Goal: Information Seeking & Learning: Learn about a topic

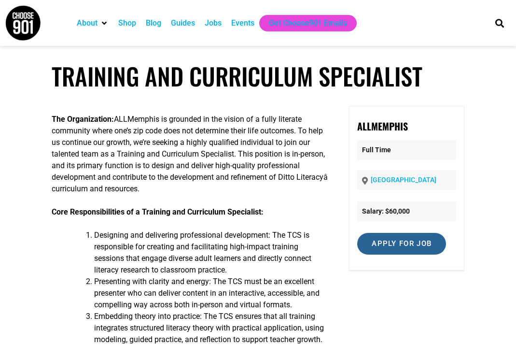
click at [391, 241] on input "Apply for job" at bounding box center [401, 244] width 89 height 22
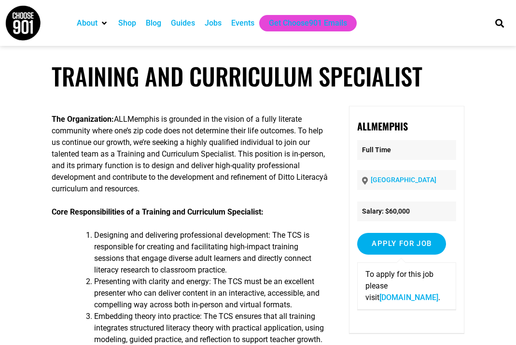
click at [387, 299] on link "[DOMAIN_NAME]" at bounding box center [408, 296] width 59 height 9
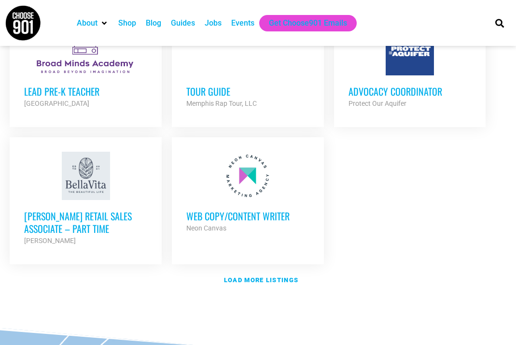
scroll to position [1150, 0]
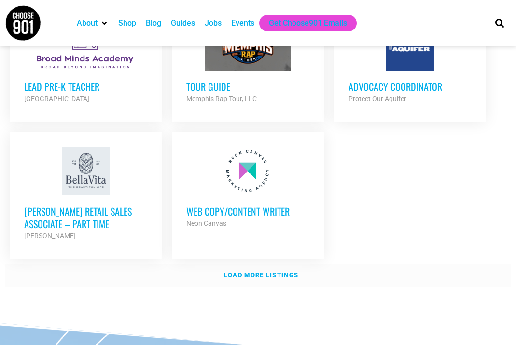
click at [240, 286] on link "Load more listings" at bounding box center [258, 275] width 506 height 22
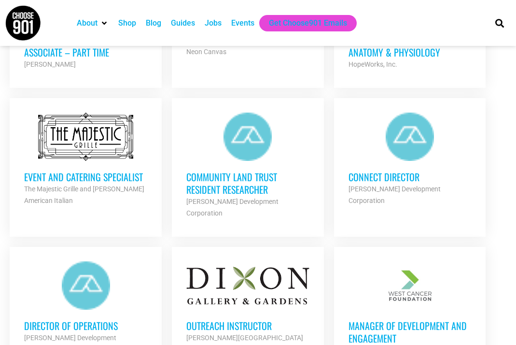
scroll to position [1401, 0]
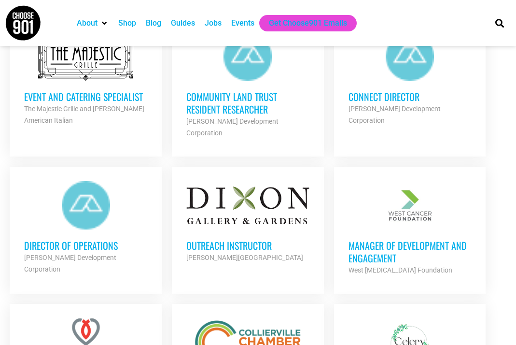
click at [243, 251] on div "Dixon Gallery and Gardens" at bounding box center [247, 257] width 123 height 12
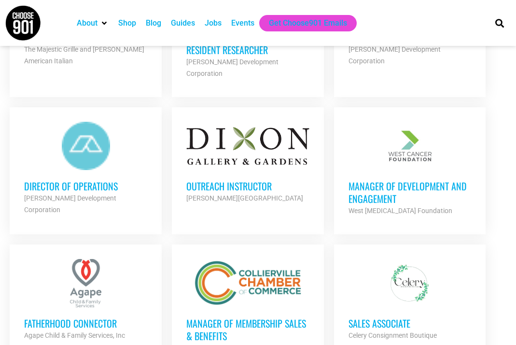
scroll to position [1466, 0]
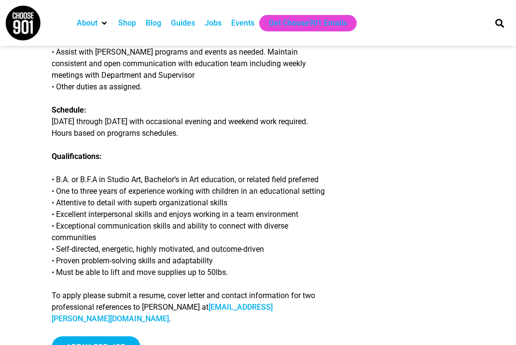
scroll to position [366, 0]
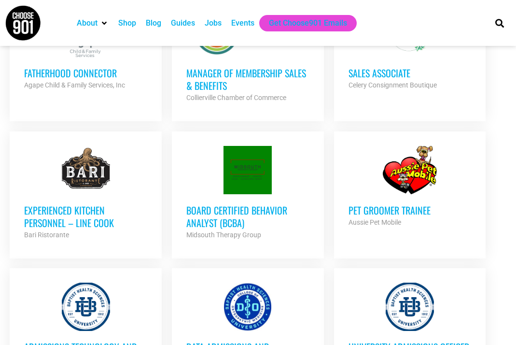
scroll to position [1711, 0]
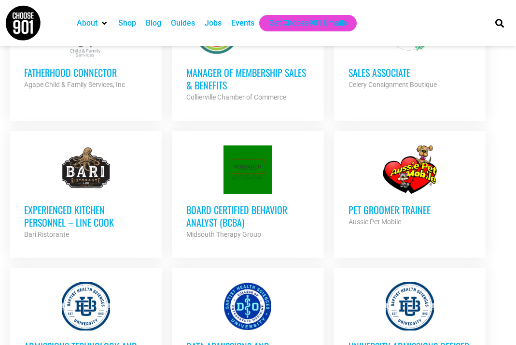
click at [191, 212] on h3 "Board Certified Behavior Analyst (BCBA)" at bounding box center [247, 215] width 123 height 25
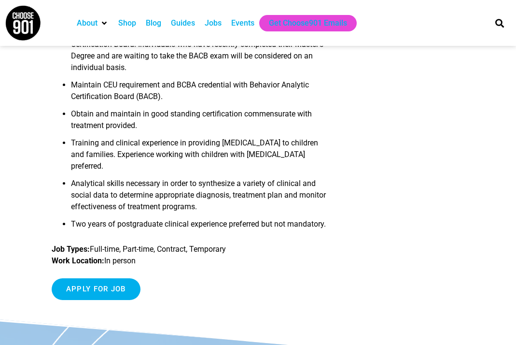
scroll to position [616, 0]
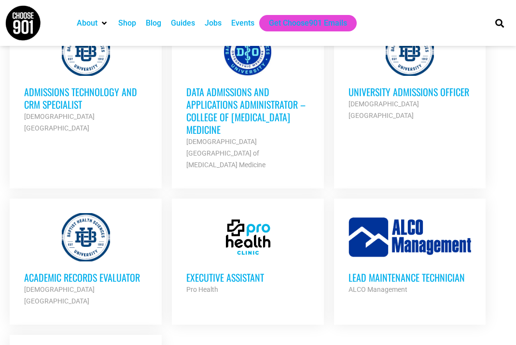
scroll to position [1966, 0]
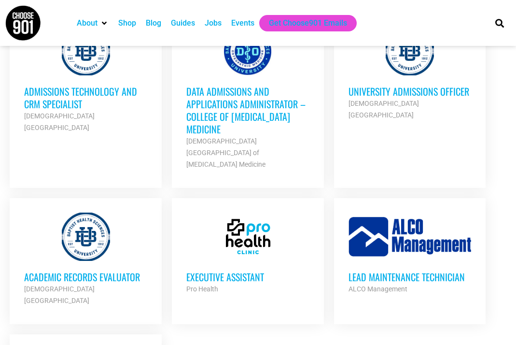
click at [387, 85] on h3 "University Admissions Officer" at bounding box center [409, 91] width 123 height 13
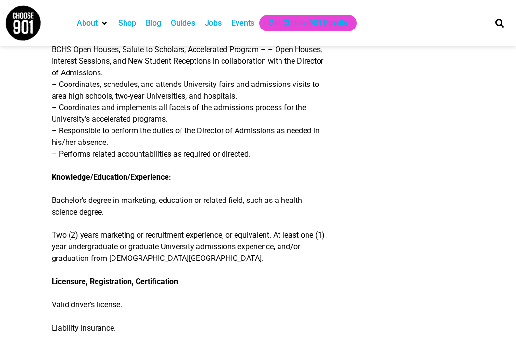
scroll to position [420, 0]
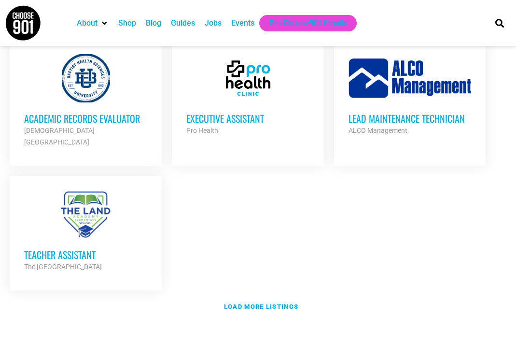
scroll to position [2135, 0]
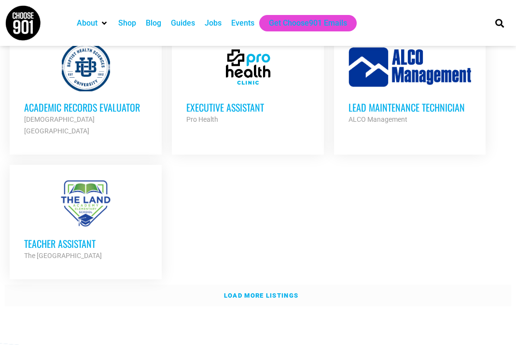
click at [260, 292] on strong "Load more listings" at bounding box center [261, 295] width 74 height 7
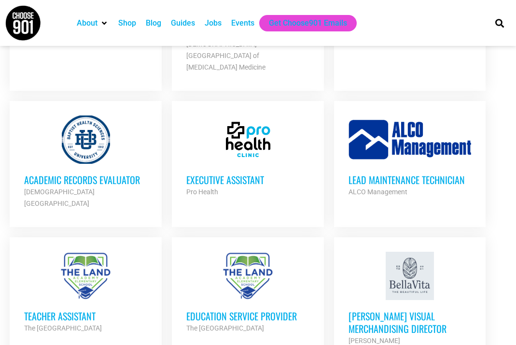
scroll to position [2065, 0]
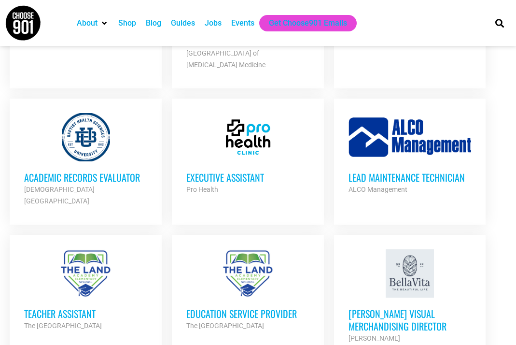
click at [252, 171] on h3 "Executive Assistant" at bounding box center [247, 177] width 123 height 13
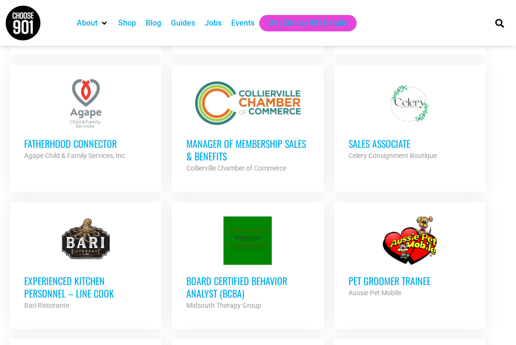
scroll to position [1483, 0]
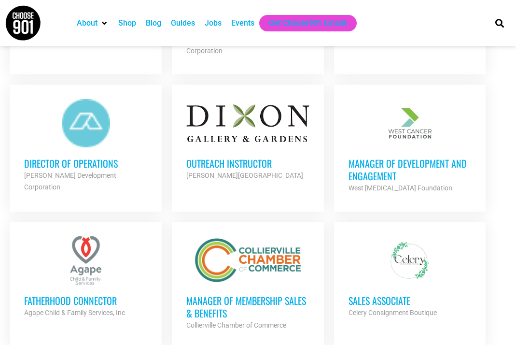
click at [89, 118] on div at bounding box center [85, 123] width 123 height 48
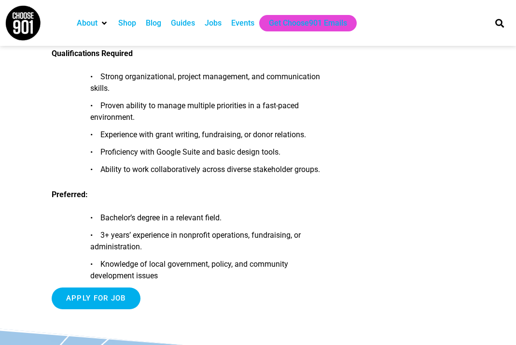
scroll to position [995, 0]
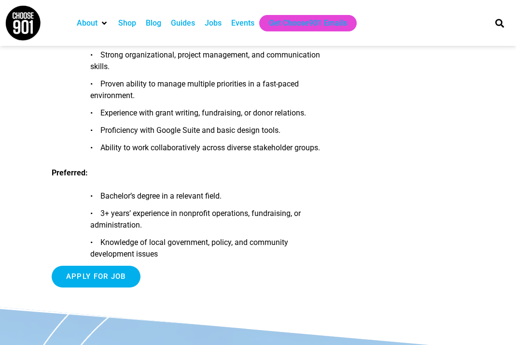
click at [159, 23] on div "Blog" at bounding box center [153, 23] width 15 height 12
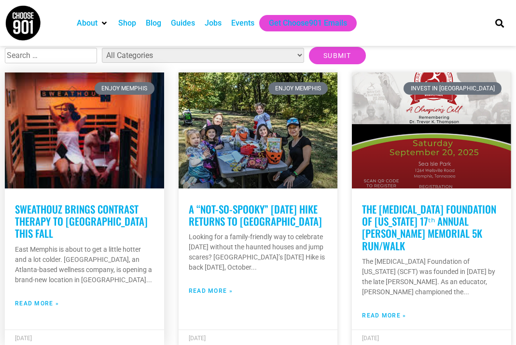
scroll to position [222, 0]
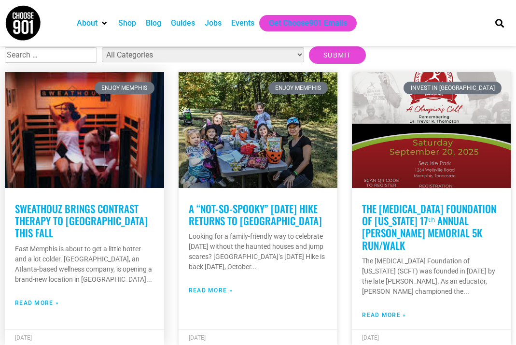
click at [131, 220] on link "SweatHouz Brings Contrast Therapy to [GEOGRAPHIC_DATA] This Fall" at bounding box center [81, 220] width 133 height 39
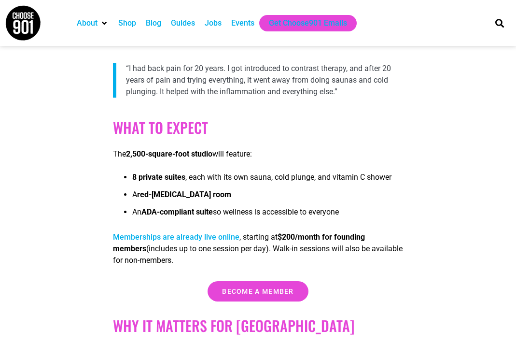
scroll to position [416, 0]
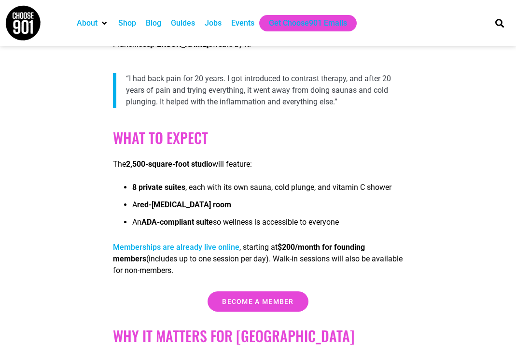
click at [167, 242] on link "Memberships are already live online" at bounding box center [176, 246] width 126 height 9
